Goal: Transaction & Acquisition: Purchase product/service

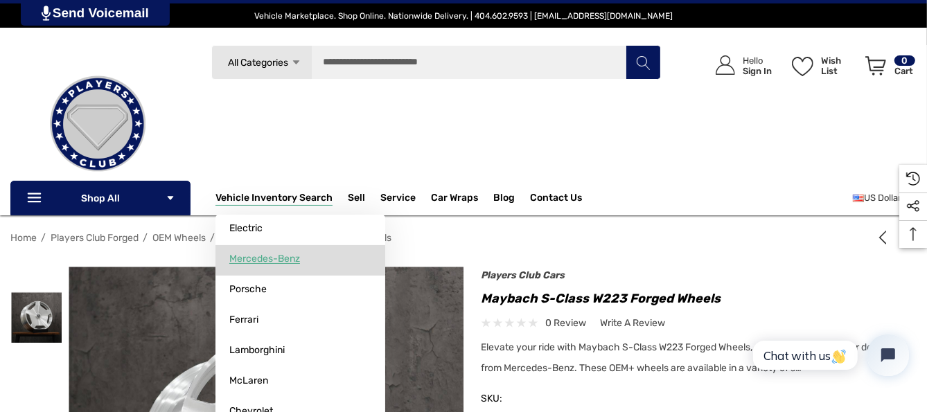
click at [270, 263] on span "Mercedes-Benz" at bounding box center [264, 259] width 71 height 12
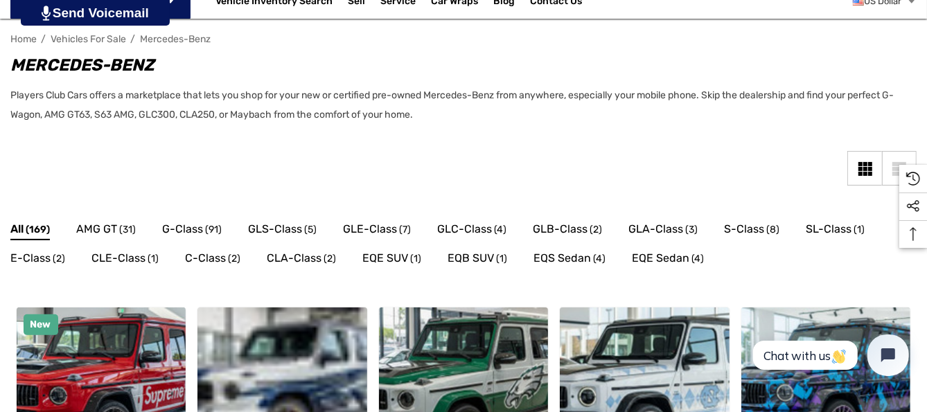
scroll to position [277, 0]
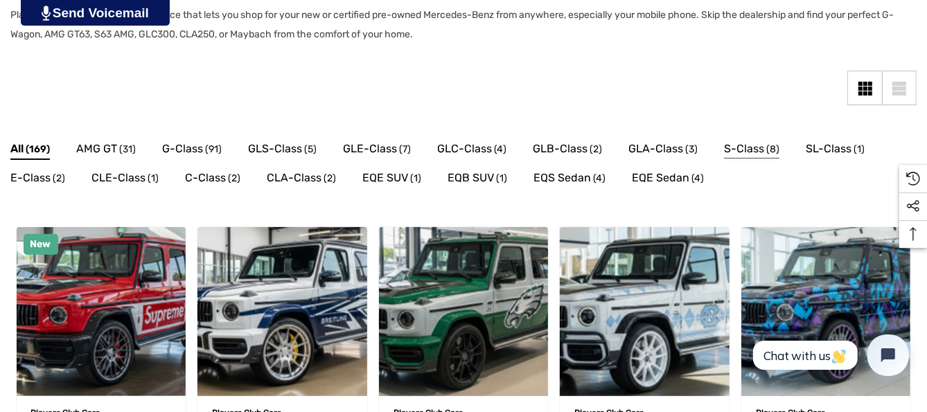
click at [766, 152] on span "(8)" at bounding box center [772, 150] width 13 height 18
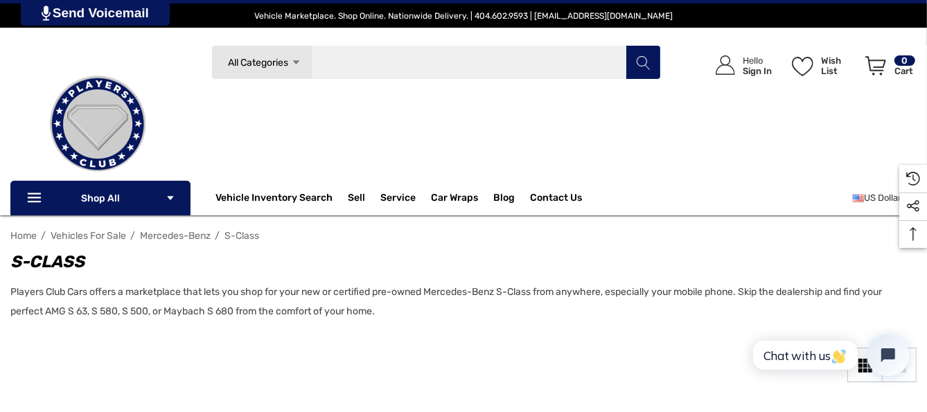
click at [504, 62] on input "Search" at bounding box center [436, 62] width 450 height 35
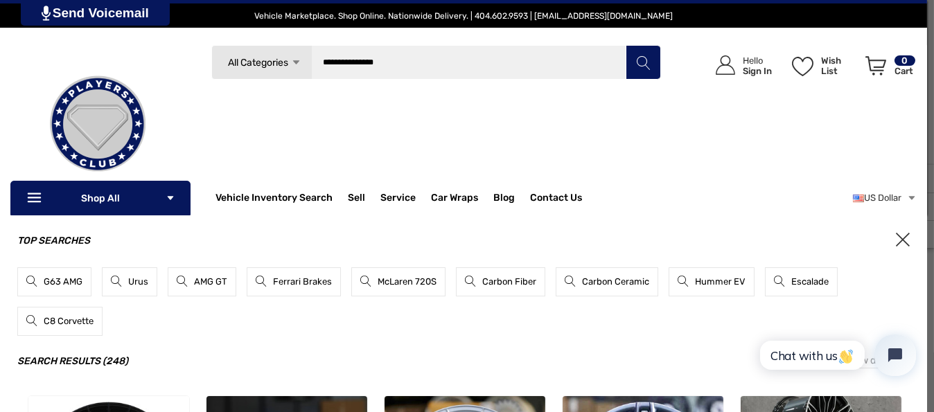
type input "**********"
click at [639, 62] on icon "Search" at bounding box center [644, 63] width 14 height 14
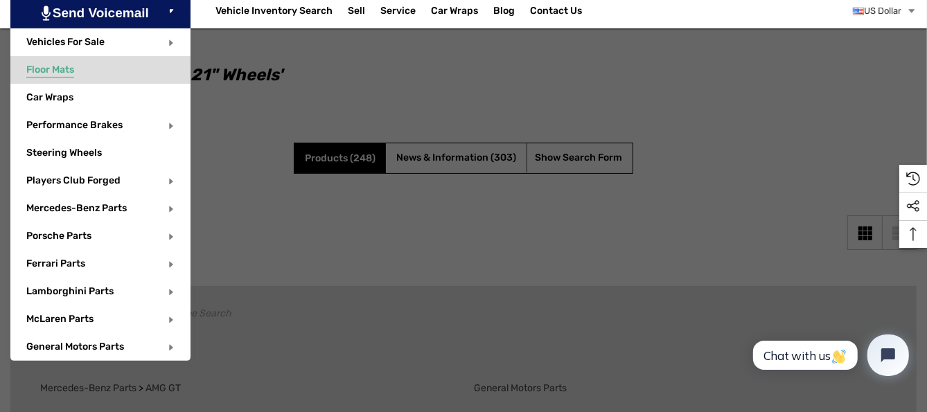
scroll to position [208, 0]
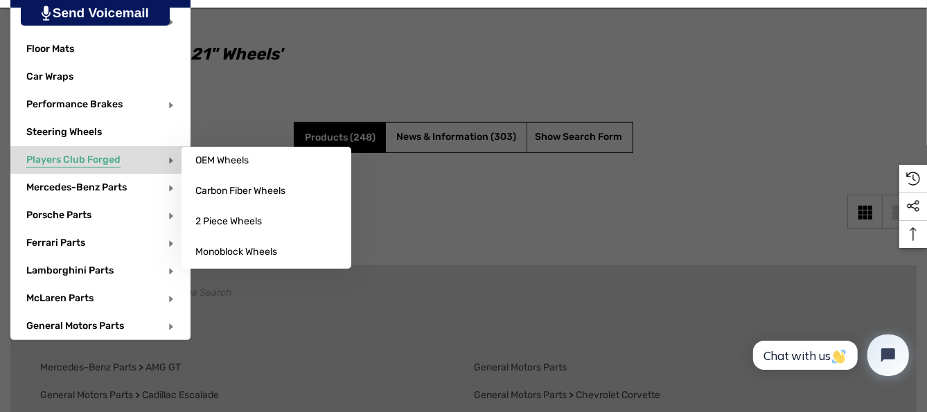
click at [118, 158] on span "Players Club Forged" at bounding box center [73, 161] width 94 height 15
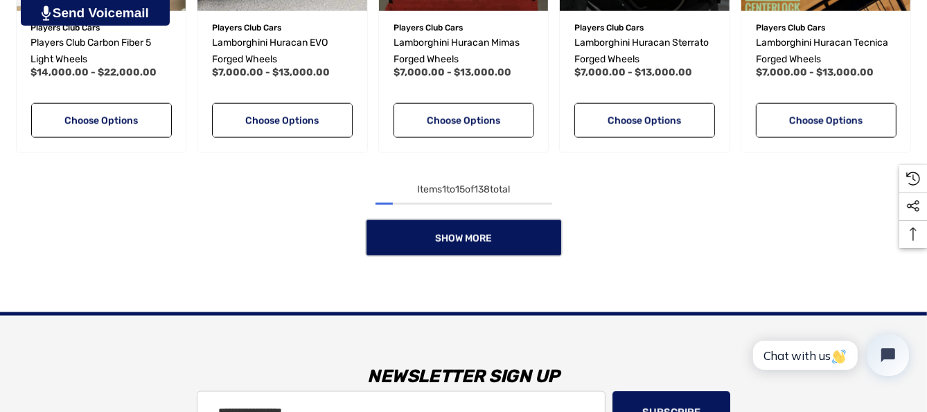
scroll to position [1317, 0]
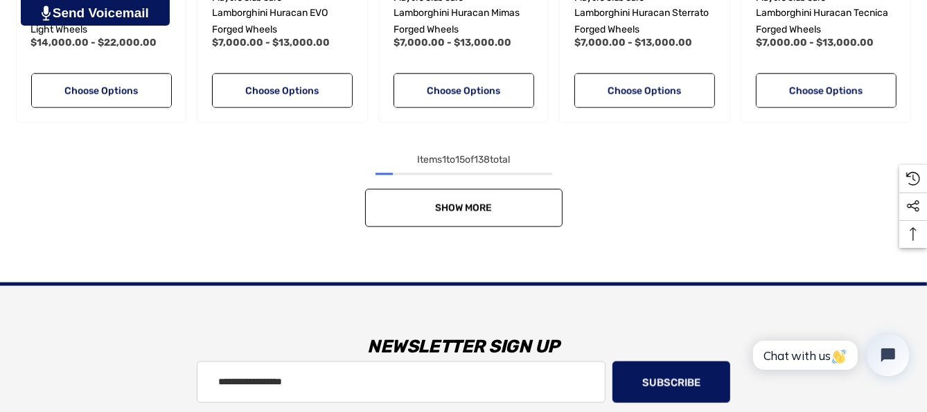
click at [495, 203] on link "Show More" at bounding box center [464, 208] width 198 height 38
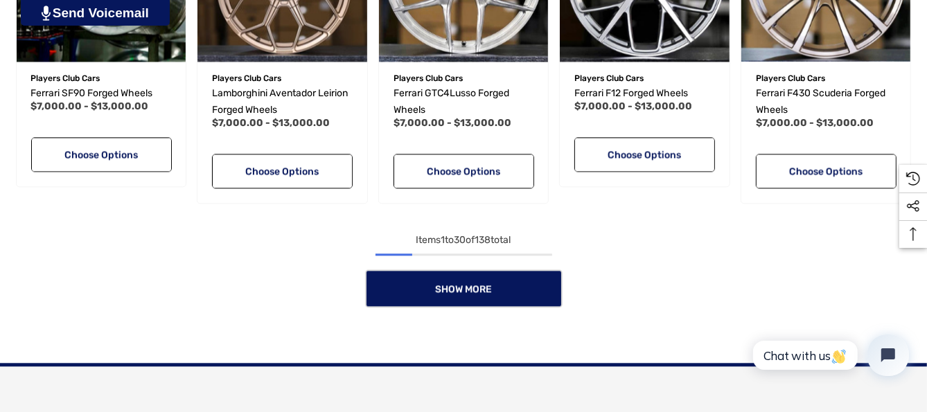
scroll to position [2218, 0]
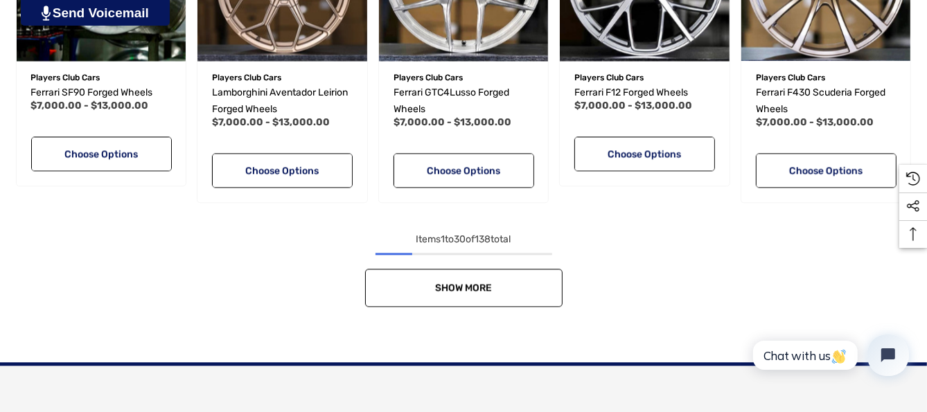
click at [470, 285] on span "Show More" at bounding box center [463, 288] width 57 height 12
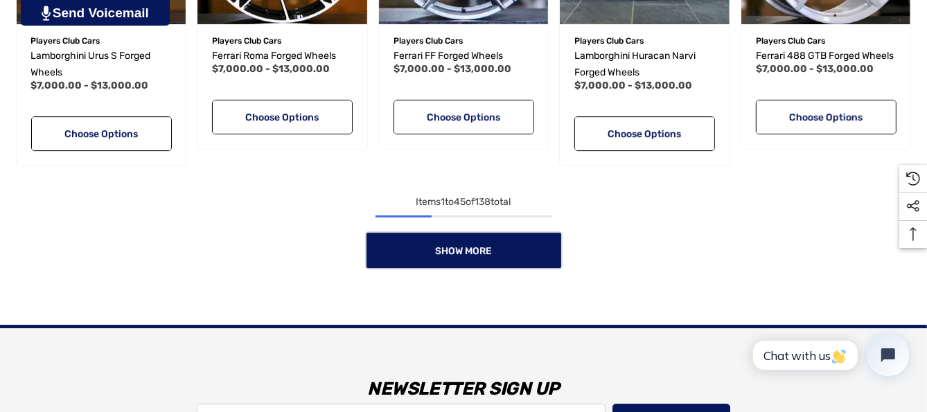
scroll to position [3257, 0]
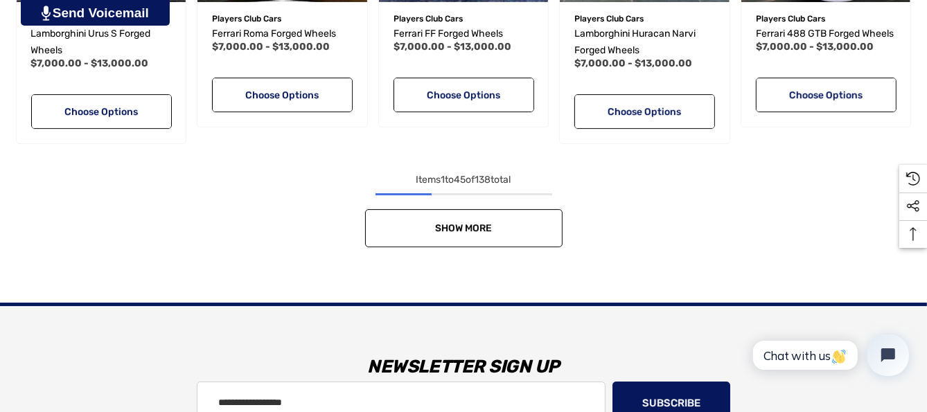
click at [476, 222] on span "Show More" at bounding box center [463, 228] width 57 height 12
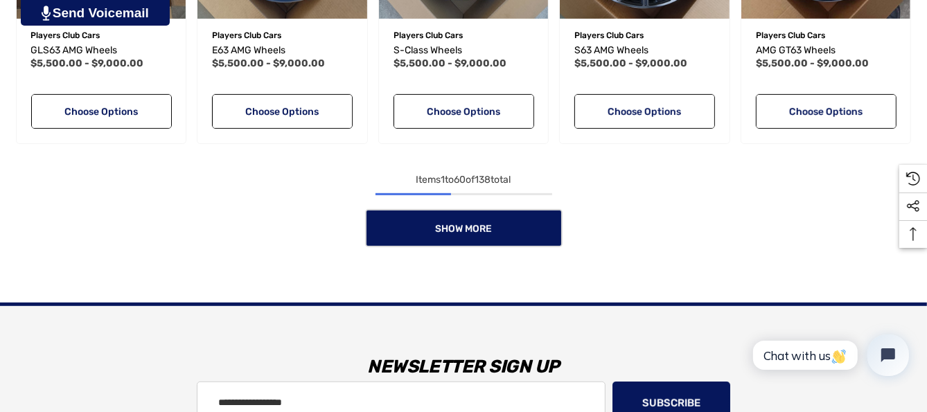
scroll to position [4227, 0]
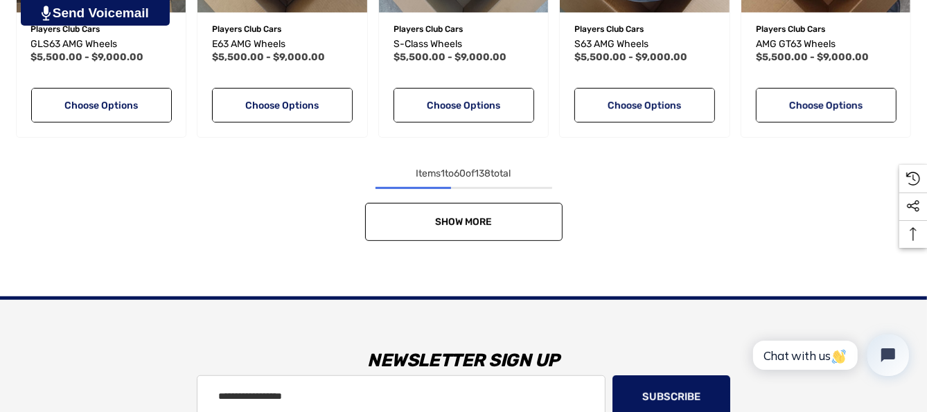
click at [432, 215] on link "Show More" at bounding box center [464, 222] width 198 height 38
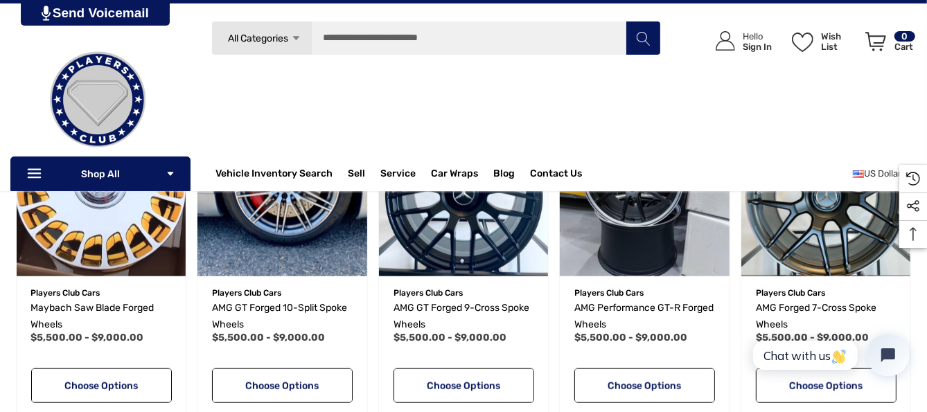
scroll to position [4574, 0]
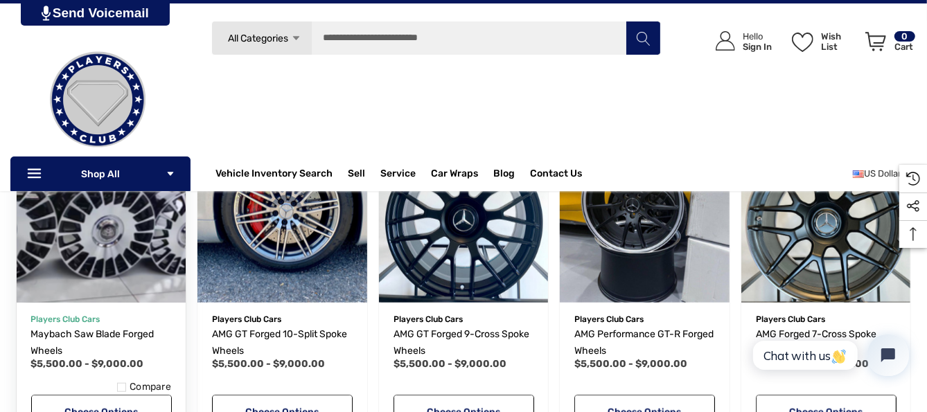
click at [100, 233] on img "Maybach Saw Blade Forged Wheels,Price range from $5,500.00 to $9,000.00\a" at bounding box center [101, 218] width 186 height 186
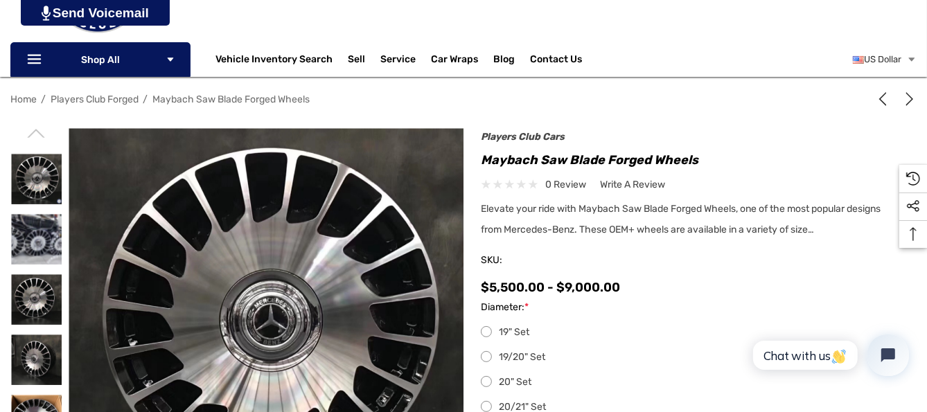
scroll to position [208, 0]
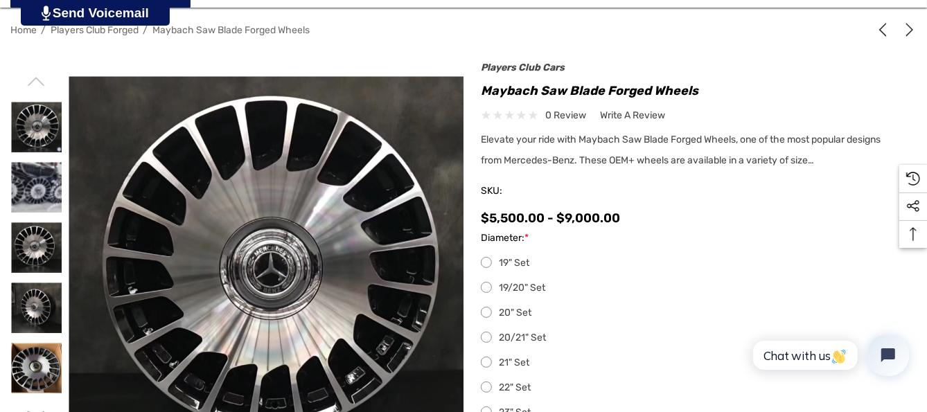
click at [487, 362] on label "21" Set" at bounding box center [689, 363] width 416 height 17
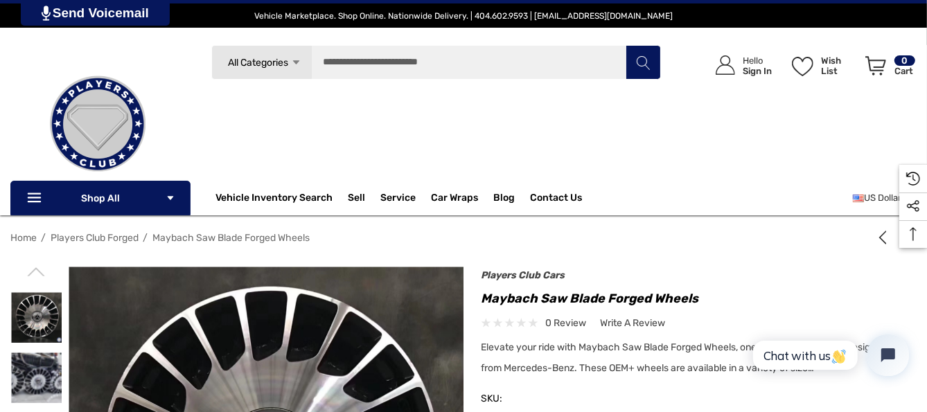
scroll to position [69, 0]
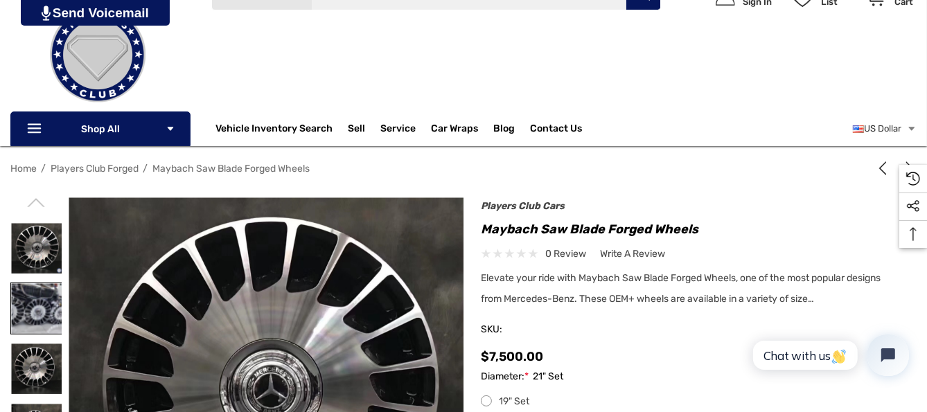
click at [33, 314] on img at bounding box center [36, 308] width 51 height 51
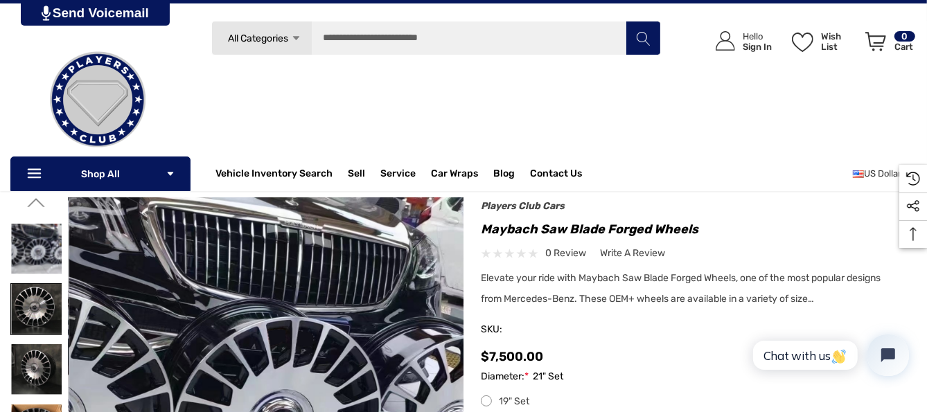
click at [31, 296] on img at bounding box center [36, 309] width 51 height 51
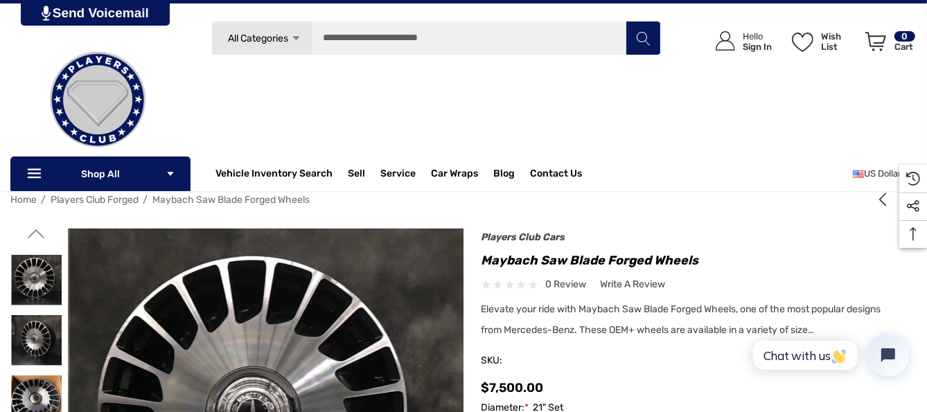
scroll to position [0, 0]
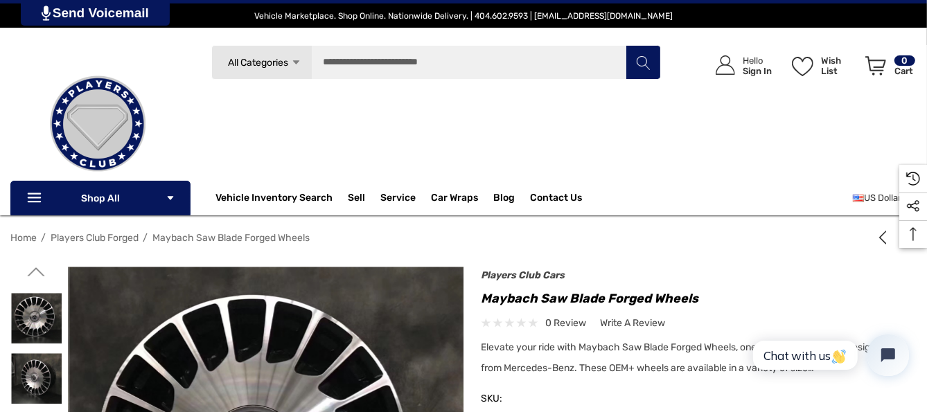
click at [253, 236] on span "Maybach Saw Blade Forged Wheels" at bounding box center [230, 238] width 157 height 12
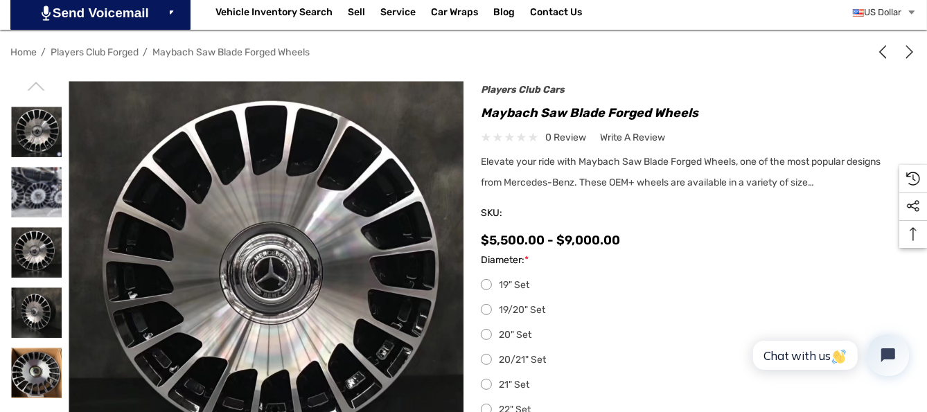
scroll to position [208, 0]
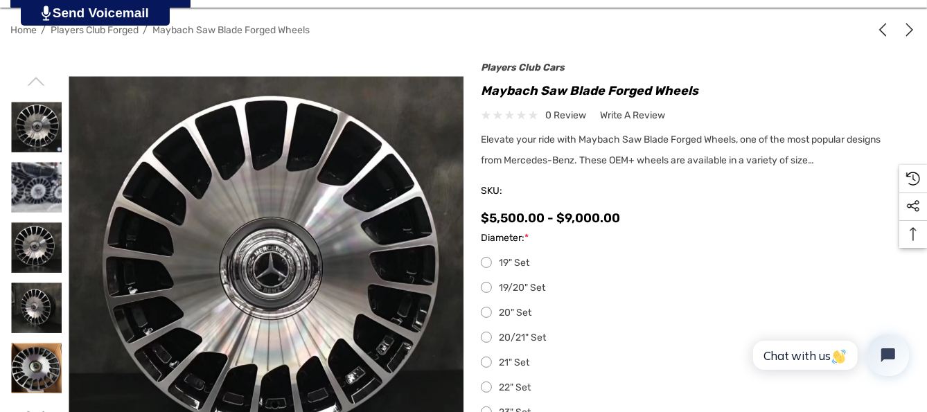
click at [487, 261] on label "19" Set" at bounding box center [689, 263] width 416 height 17
click at [490, 286] on label "19/20" Set" at bounding box center [689, 288] width 416 height 17
click at [485, 314] on label "20" Set" at bounding box center [689, 313] width 416 height 17
click at [484, 337] on label "20/21" Set" at bounding box center [689, 338] width 416 height 17
click at [484, 364] on label "21" Set" at bounding box center [689, 363] width 416 height 17
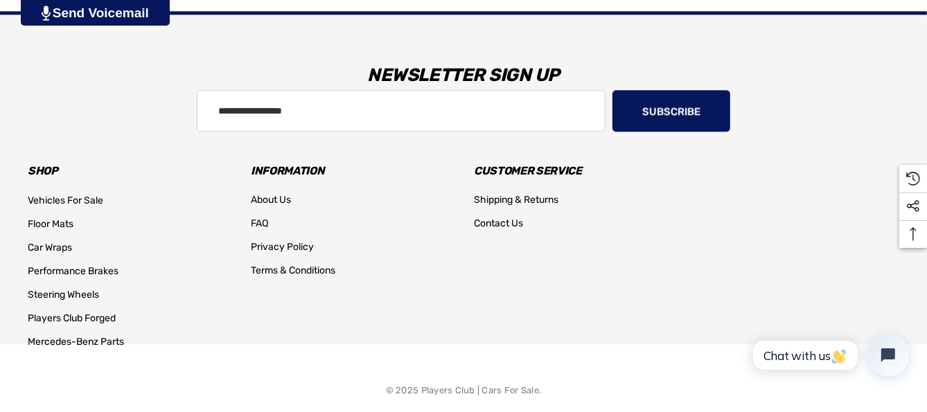
scroll to position [2506, 0]
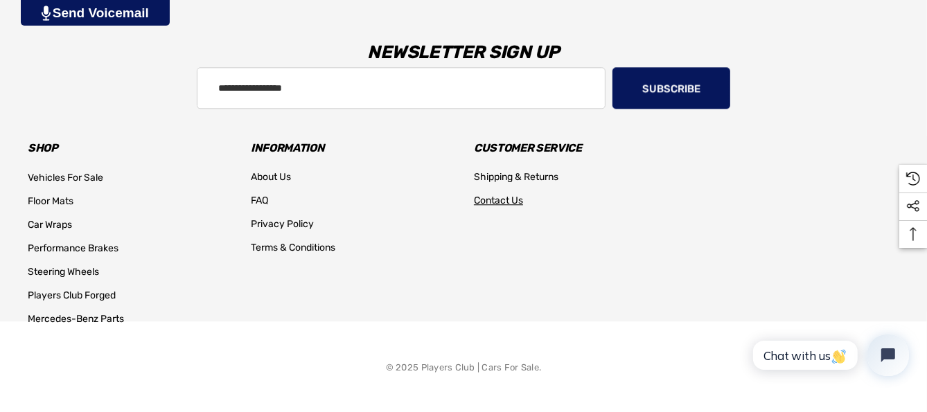
click at [490, 200] on span "Contact Us" at bounding box center [498, 201] width 49 height 12
